Goal: Information Seeking & Learning: Learn about a topic

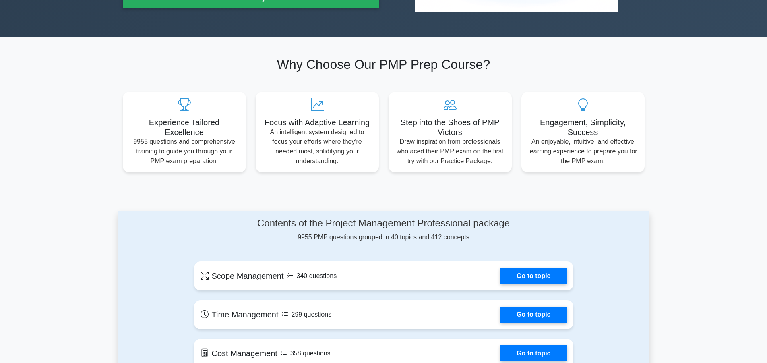
scroll to position [201, 0]
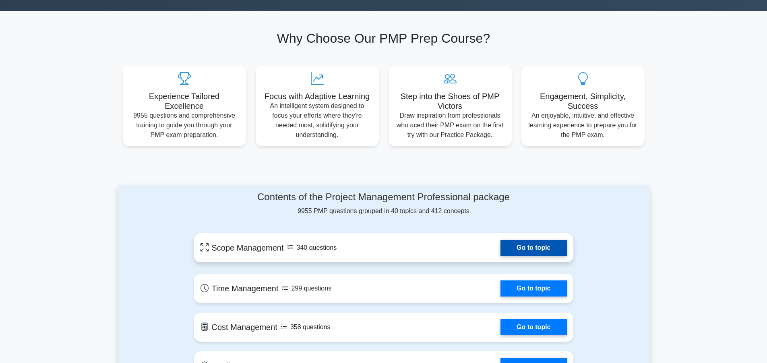
click at [525, 247] on link "Go to topic" at bounding box center [534, 248] width 66 height 16
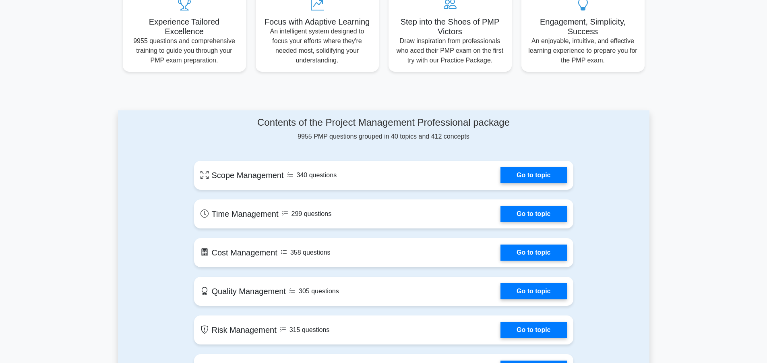
scroll to position [161, 0]
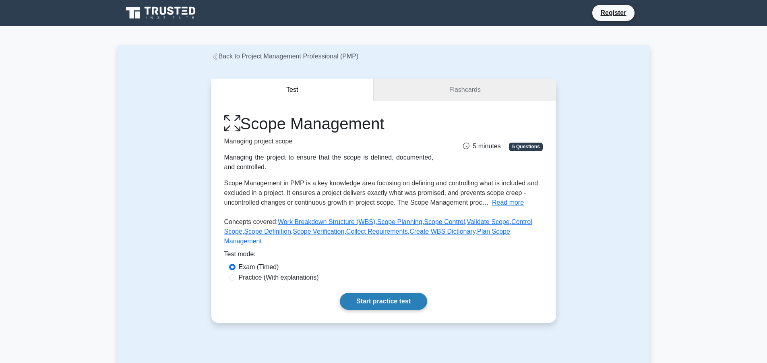
click at [420, 293] on link "Start practice test" at bounding box center [383, 301] width 87 height 17
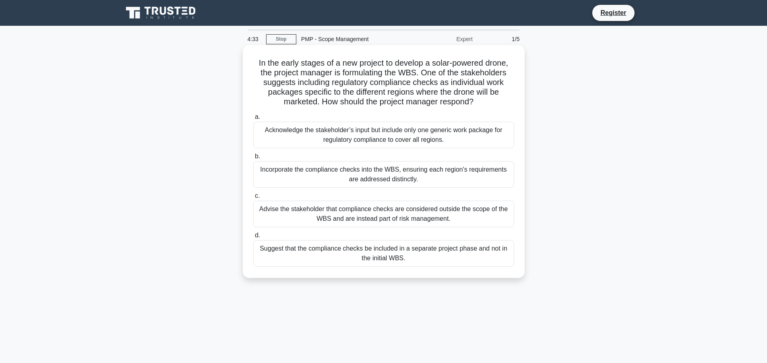
click at [287, 250] on div "Suggest that the compliance checks be included in a separate project phase and …" at bounding box center [383, 253] width 261 height 27
click at [253, 238] on input "d. Suggest that the compliance checks be included in a separate project phase a…" at bounding box center [253, 235] width 0 height 5
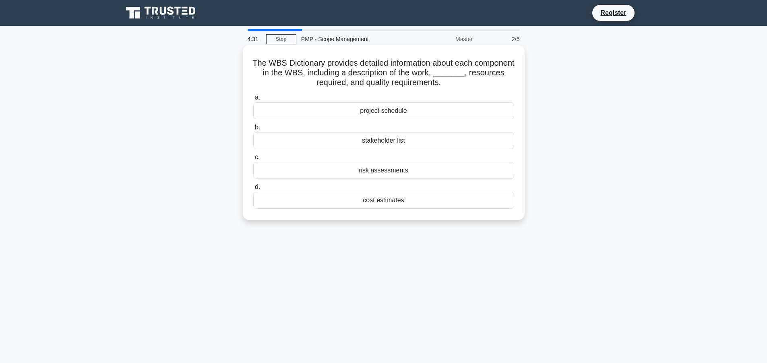
click at [340, 164] on div "risk assessments" at bounding box center [383, 170] width 261 height 17
click at [253, 160] on input "c. risk assessments" at bounding box center [253, 157] width 0 height 5
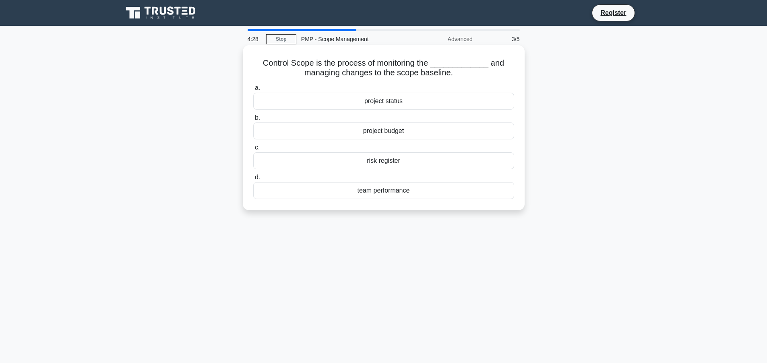
click at [324, 103] on div "project status" at bounding box center [383, 101] width 261 height 17
click at [253, 91] on input "a. project status" at bounding box center [253, 87] width 0 height 5
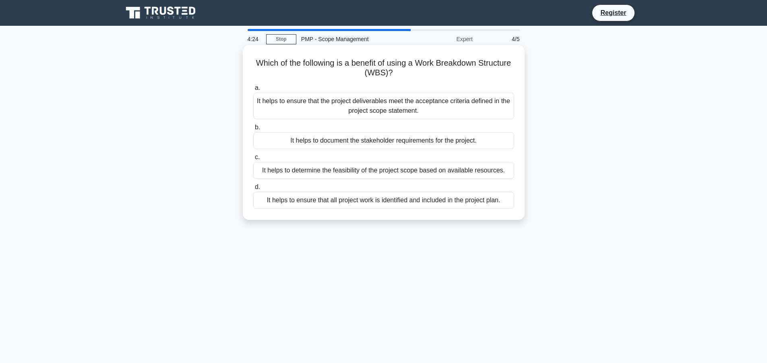
click at [325, 105] on div "It helps to ensure that the project deliverables meet the acceptance criteria d…" at bounding box center [383, 106] width 261 height 27
click at [253, 91] on input "a. It helps to ensure that the project deliverables meet the acceptance criteri…" at bounding box center [253, 87] width 0 height 5
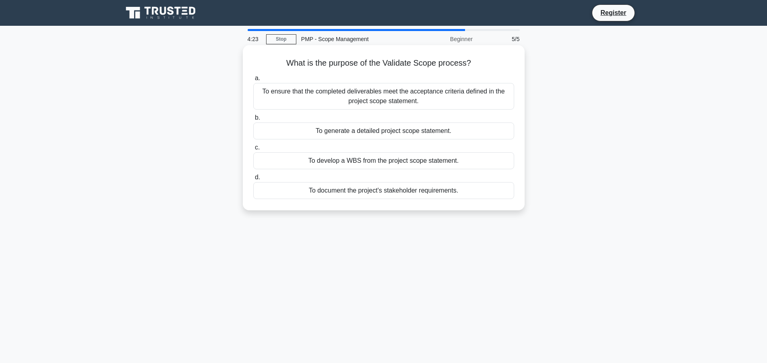
click at [325, 196] on div "To document the project's stakeholder requirements." at bounding box center [383, 190] width 261 height 17
click at [253, 180] on input "d. To document the project's stakeholder requirements." at bounding box center [253, 177] width 0 height 5
